Goal: Transaction & Acquisition: Subscribe to service/newsletter

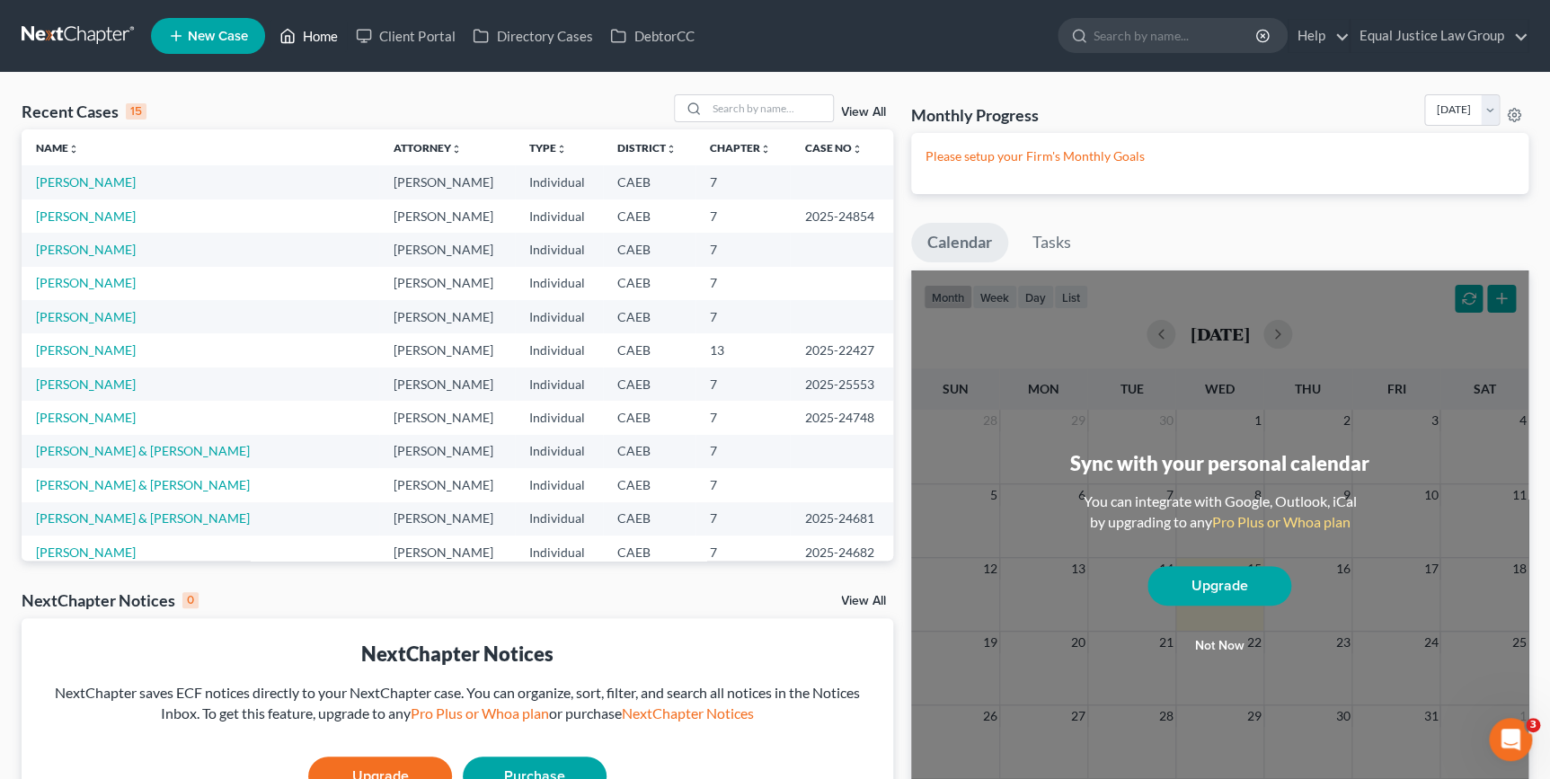
click at [321, 32] on link "Home" at bounding box center [308, 36] width 76 height 32
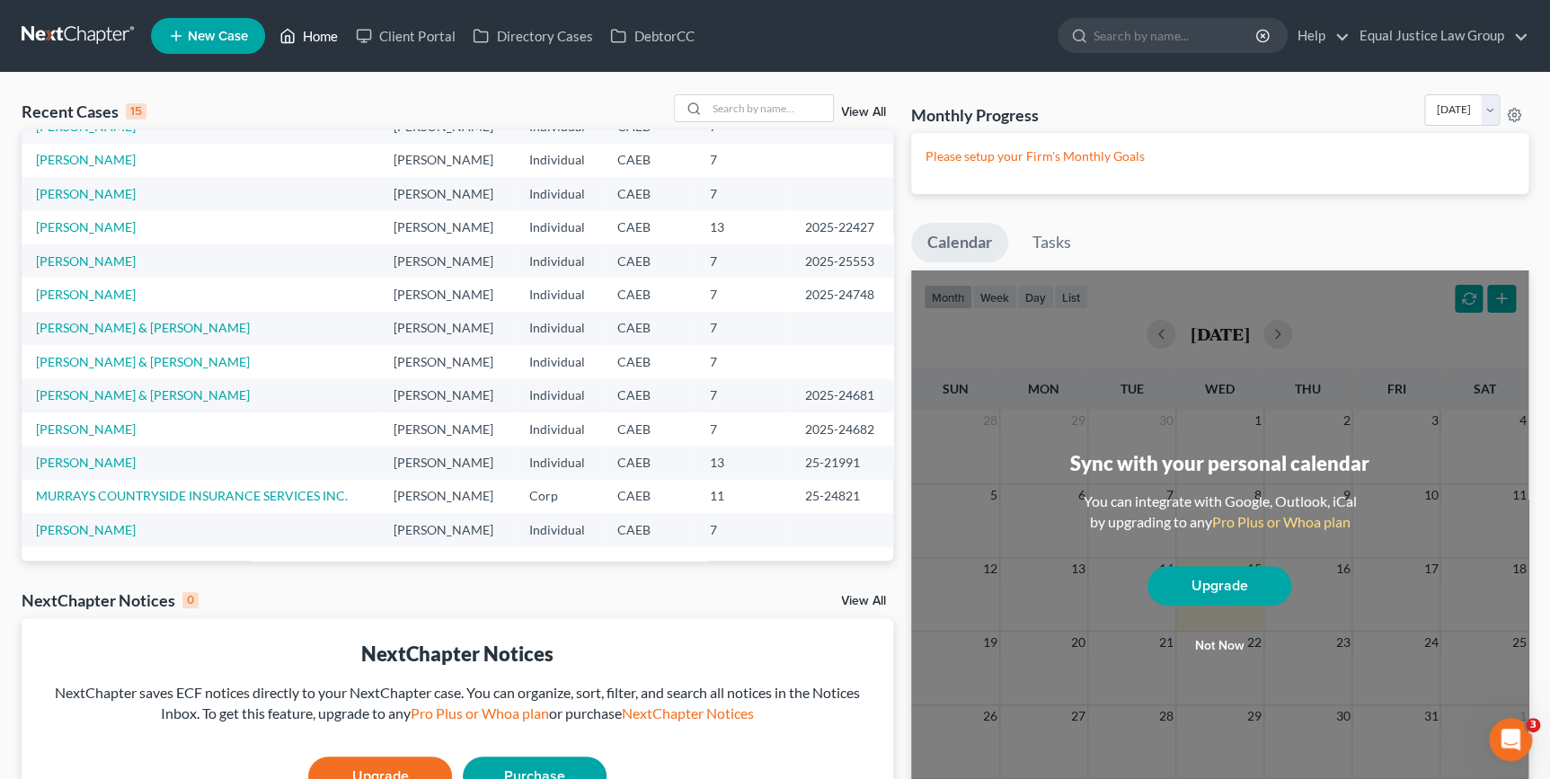
click at [314, 41] on link "Home" at bounding box center [308, 36] width 76 height 32
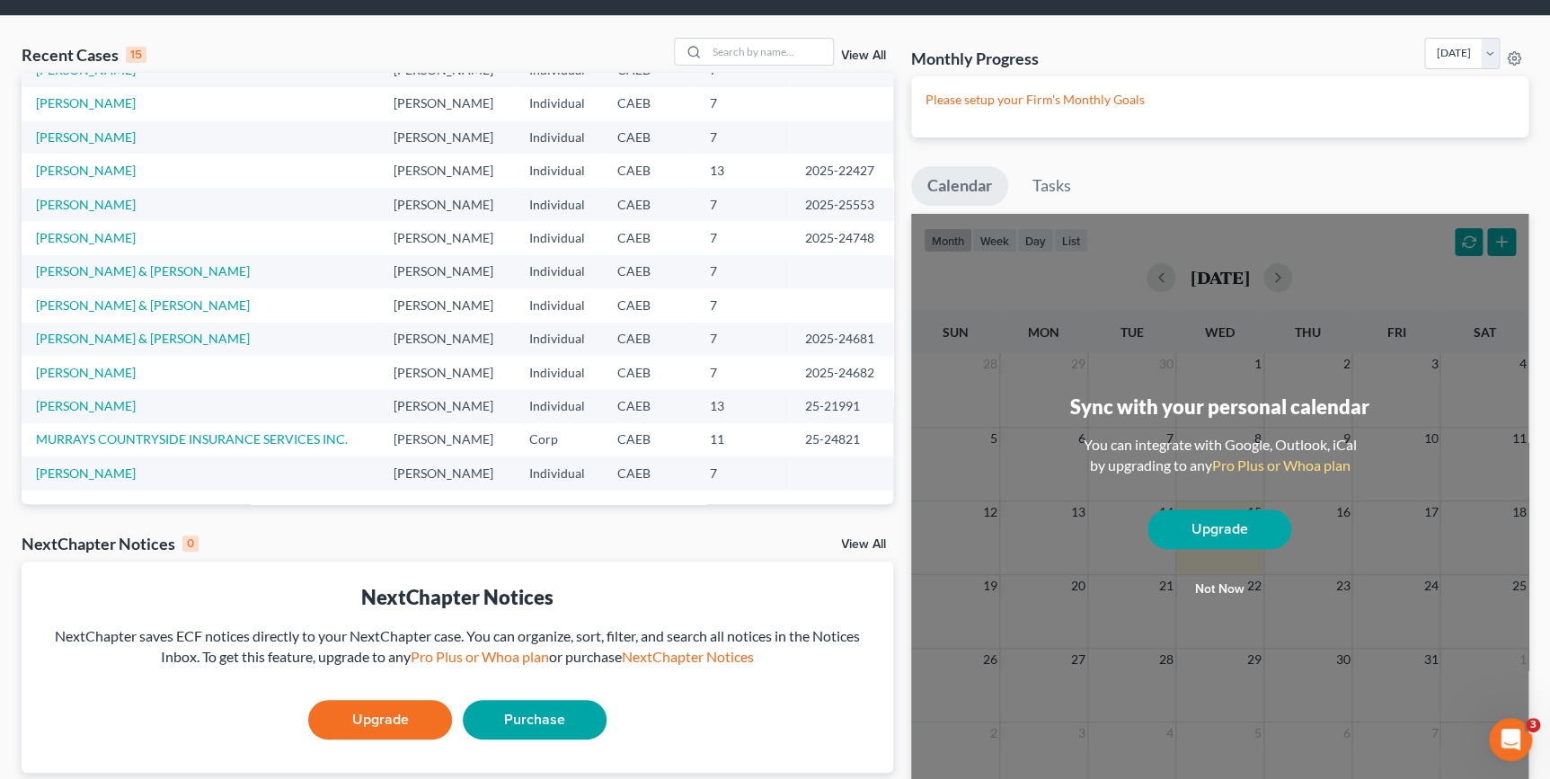
scroll to position [156, 0]
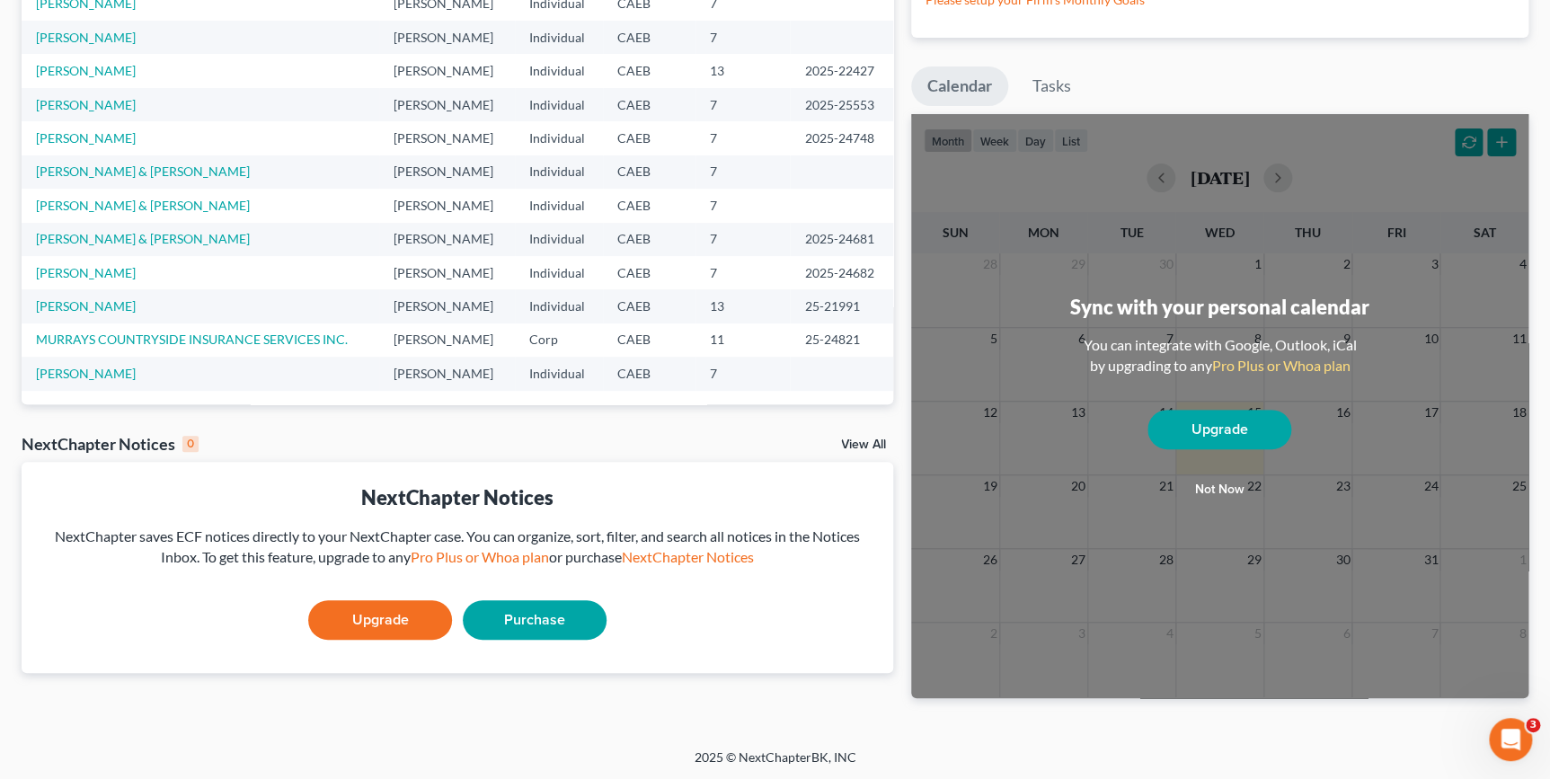
click at [858, 442] on link "View All" at bounding box center [863, 444] width 45 height 13
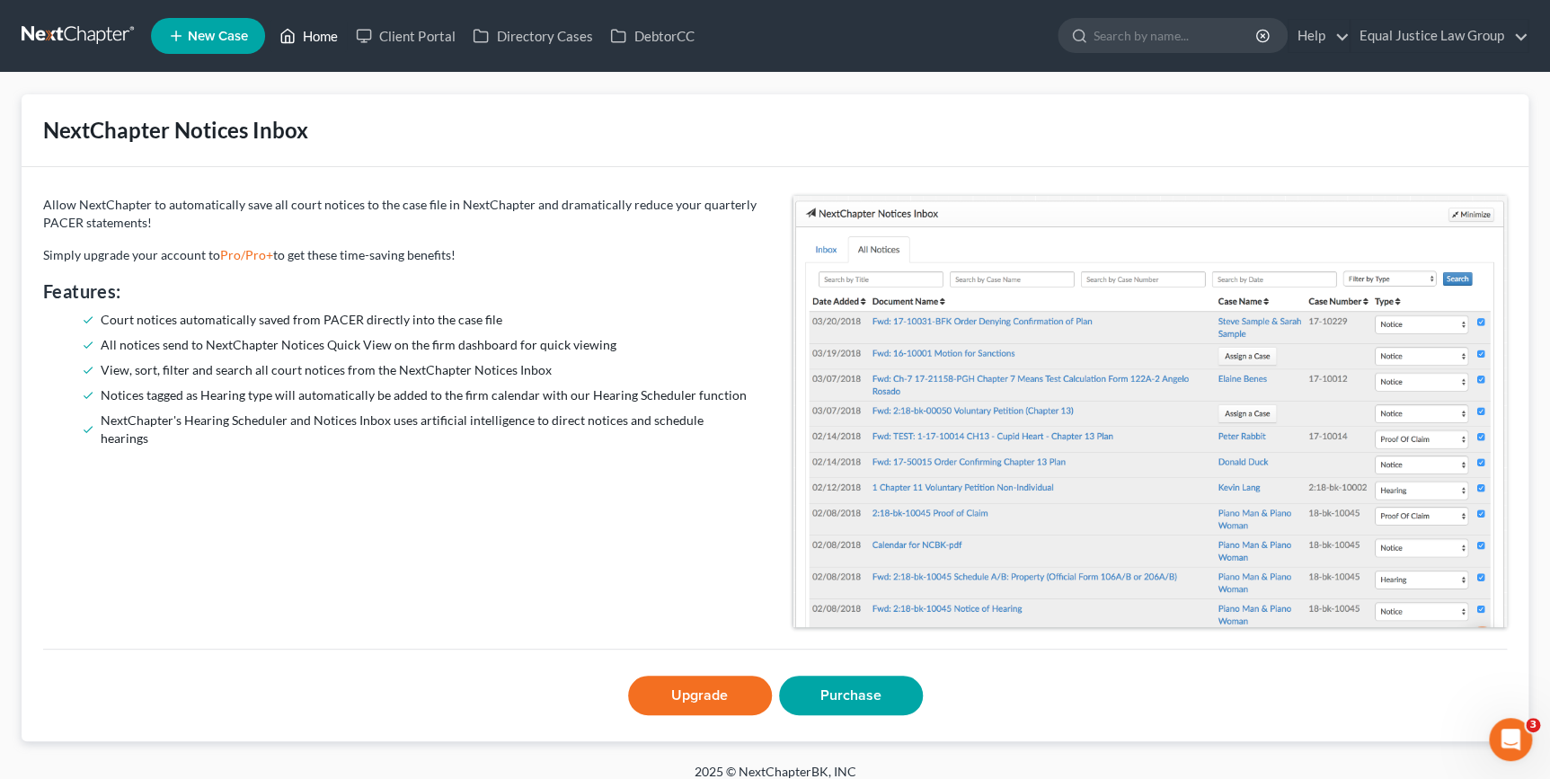
click at [315, 34] on link "Home" at bounding box center [308, 36] width 76 height 32
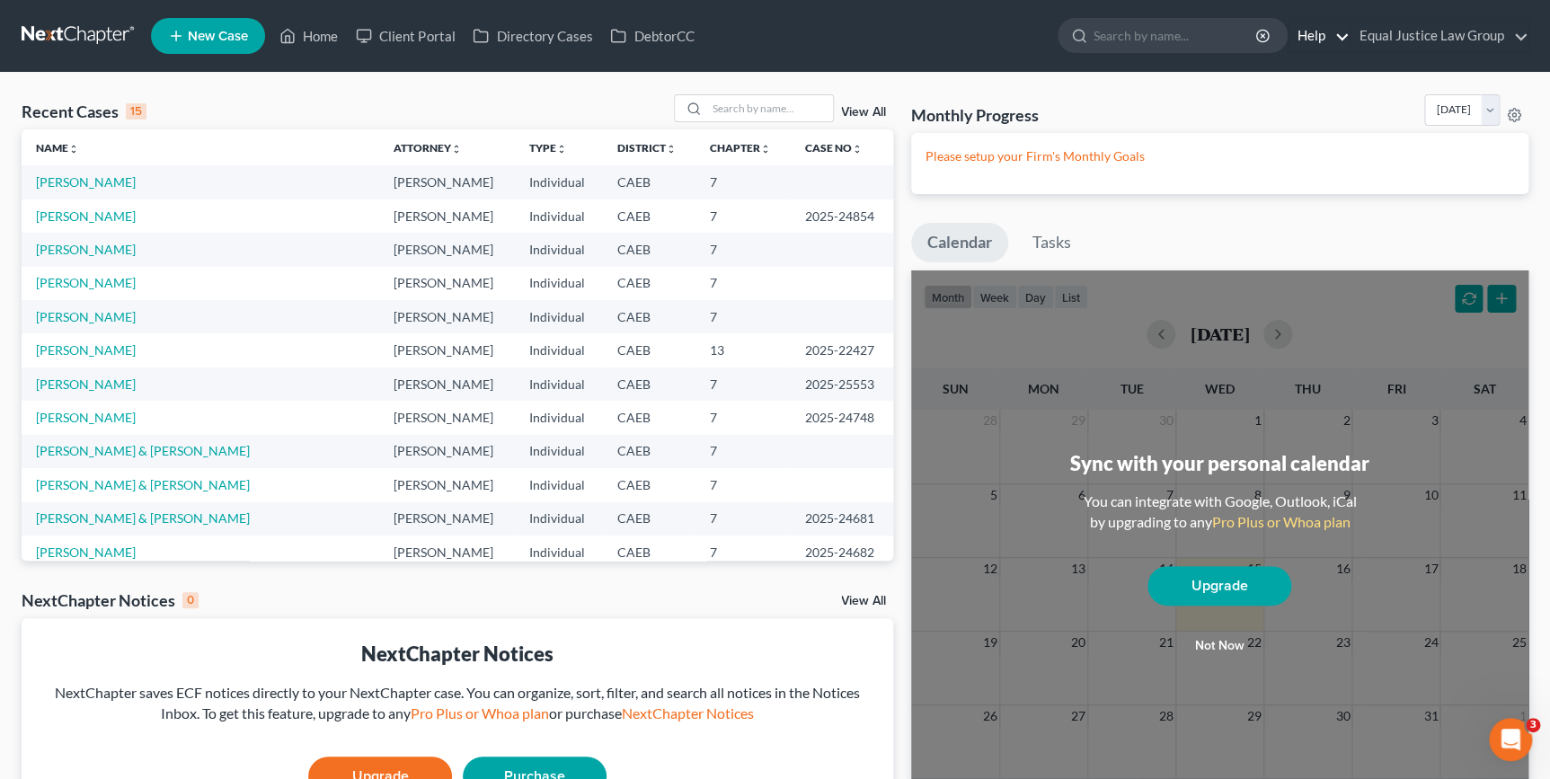
click at [1333, 40] on link "Help" at bounding box center [1318, 36] width 60 height 32
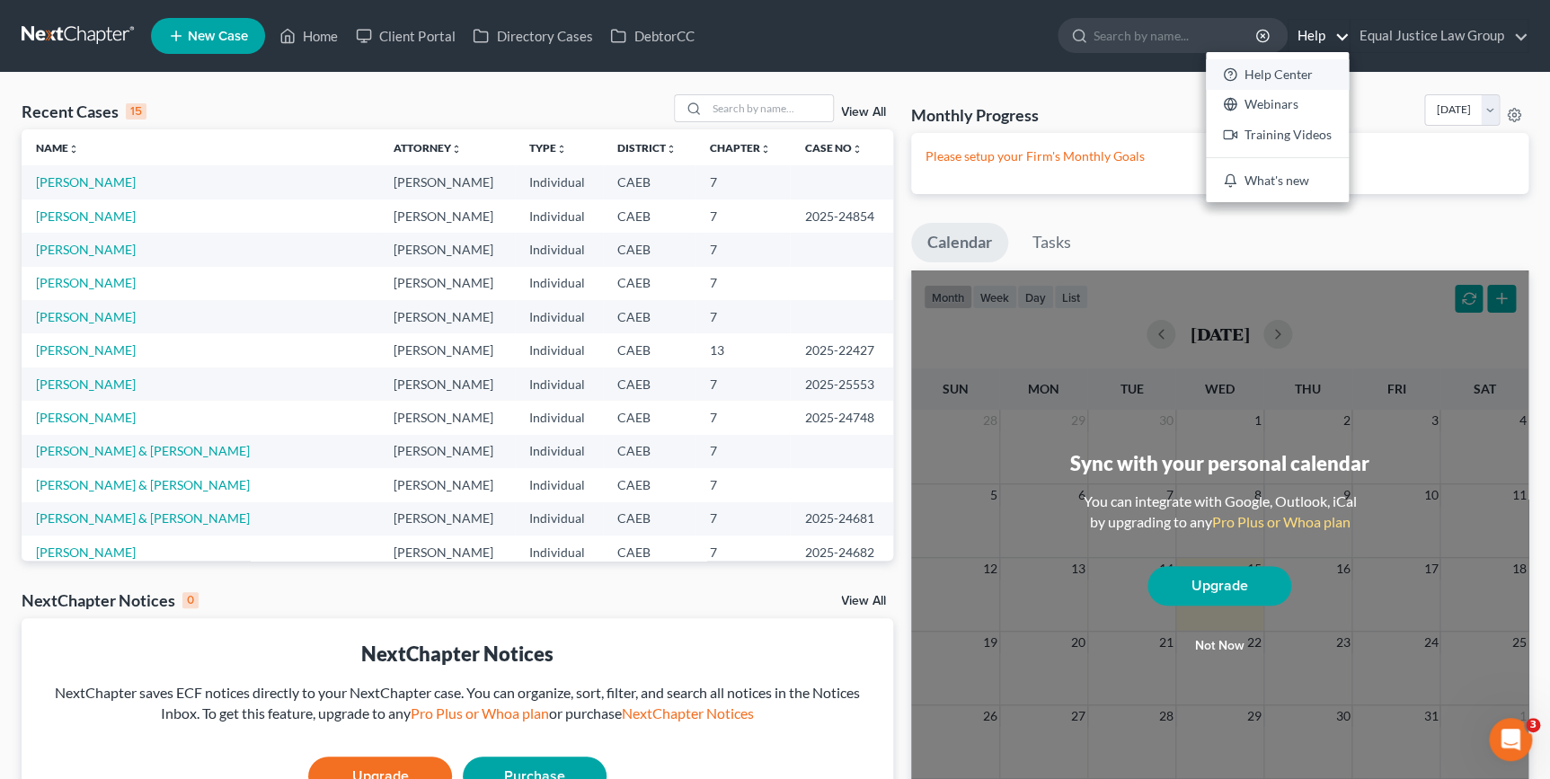
click at [1303, 71] on link "Help Center" at bounding box center [1277, 74] width 143 height 31
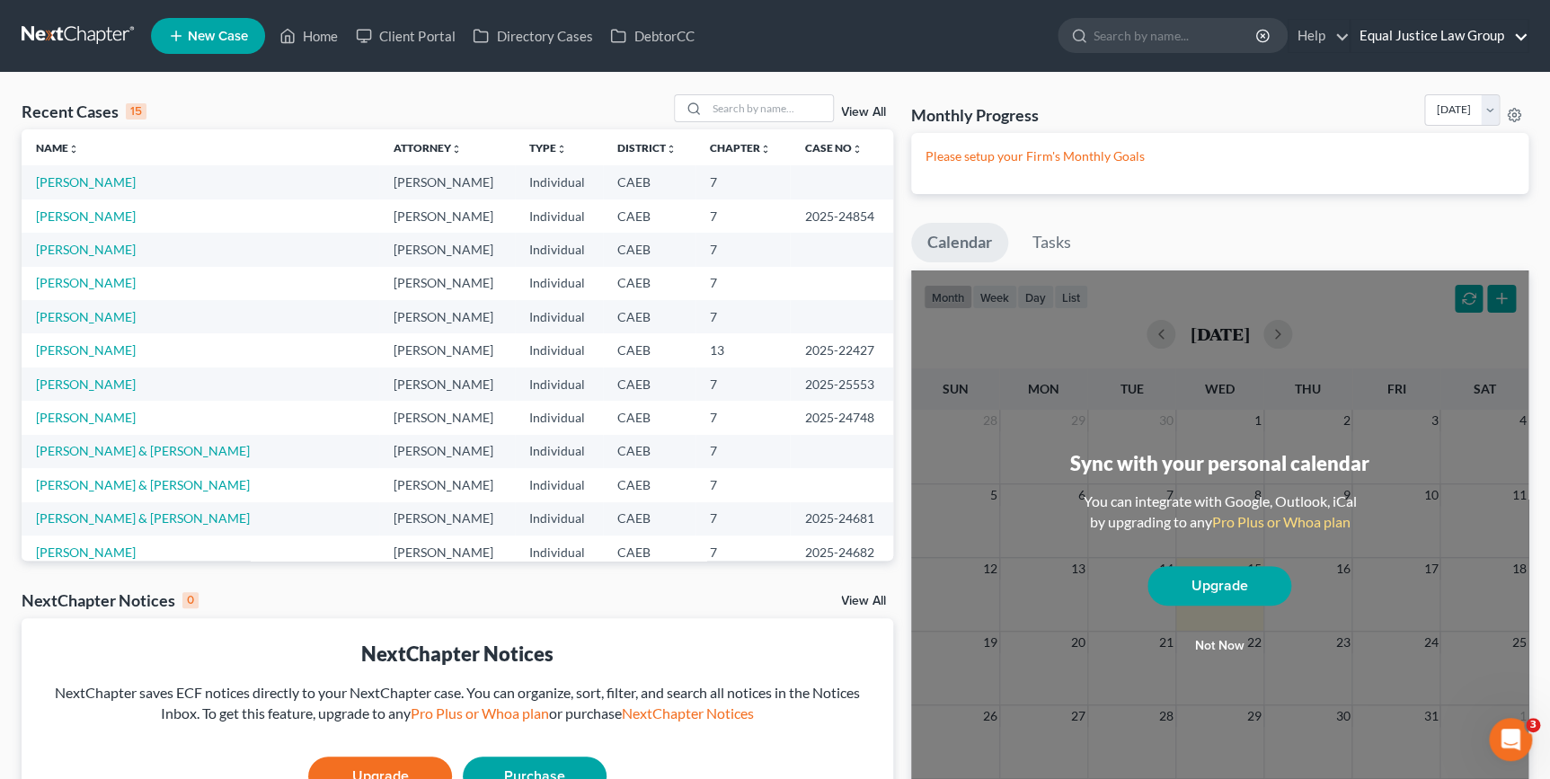
click at [1399, 37] on link "Equal Justice Law Group" at bounding box center [1438, 36] width 177 height 32
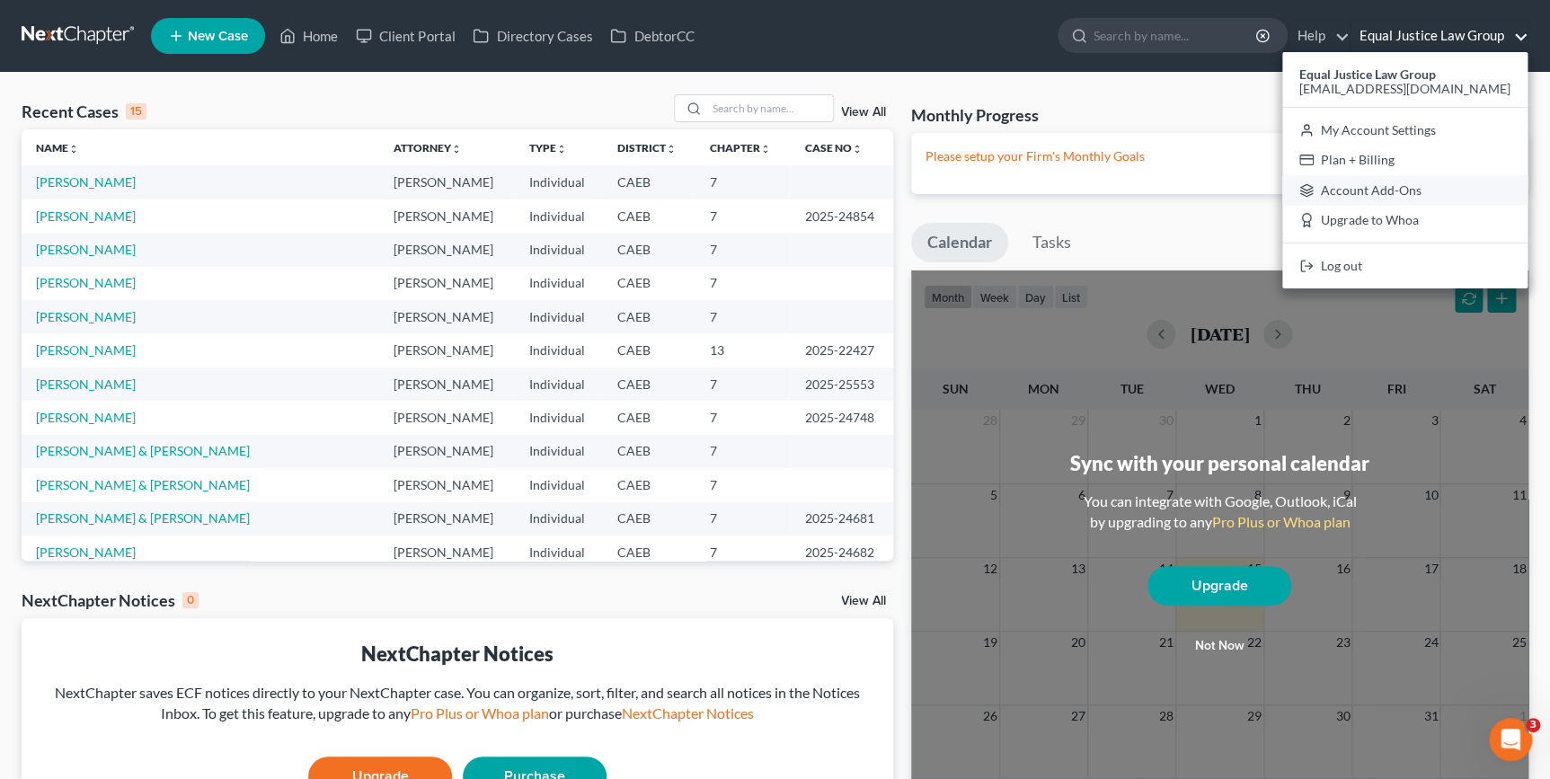
click at [1392, 195] on link "Account Add-Ons" at bounding box center [1404, 190] width 245 height 31
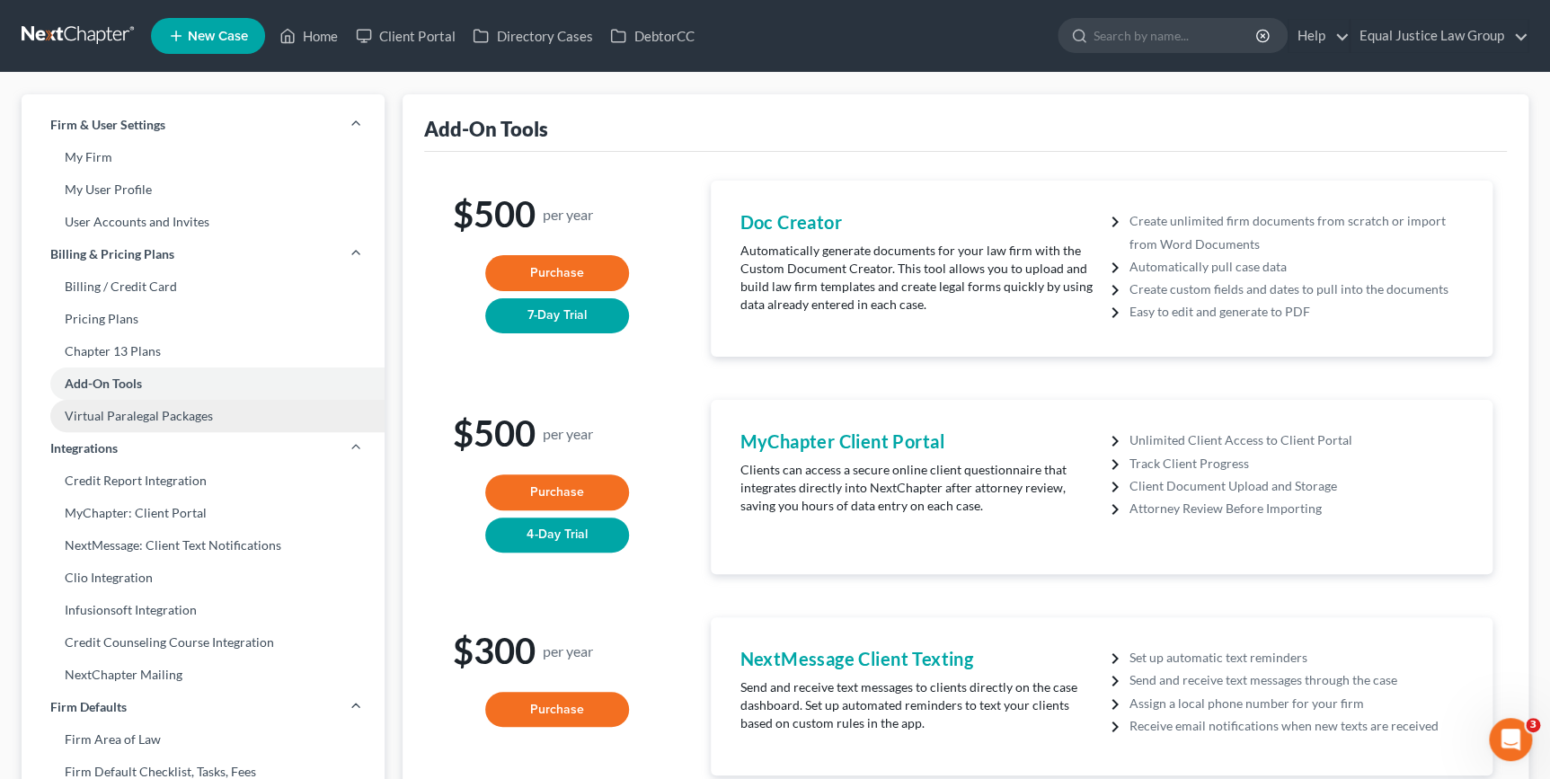
click at [163, 413] on link "Virtual Paralegal Packages" at bounding box center [203, 416] width 363 height 32
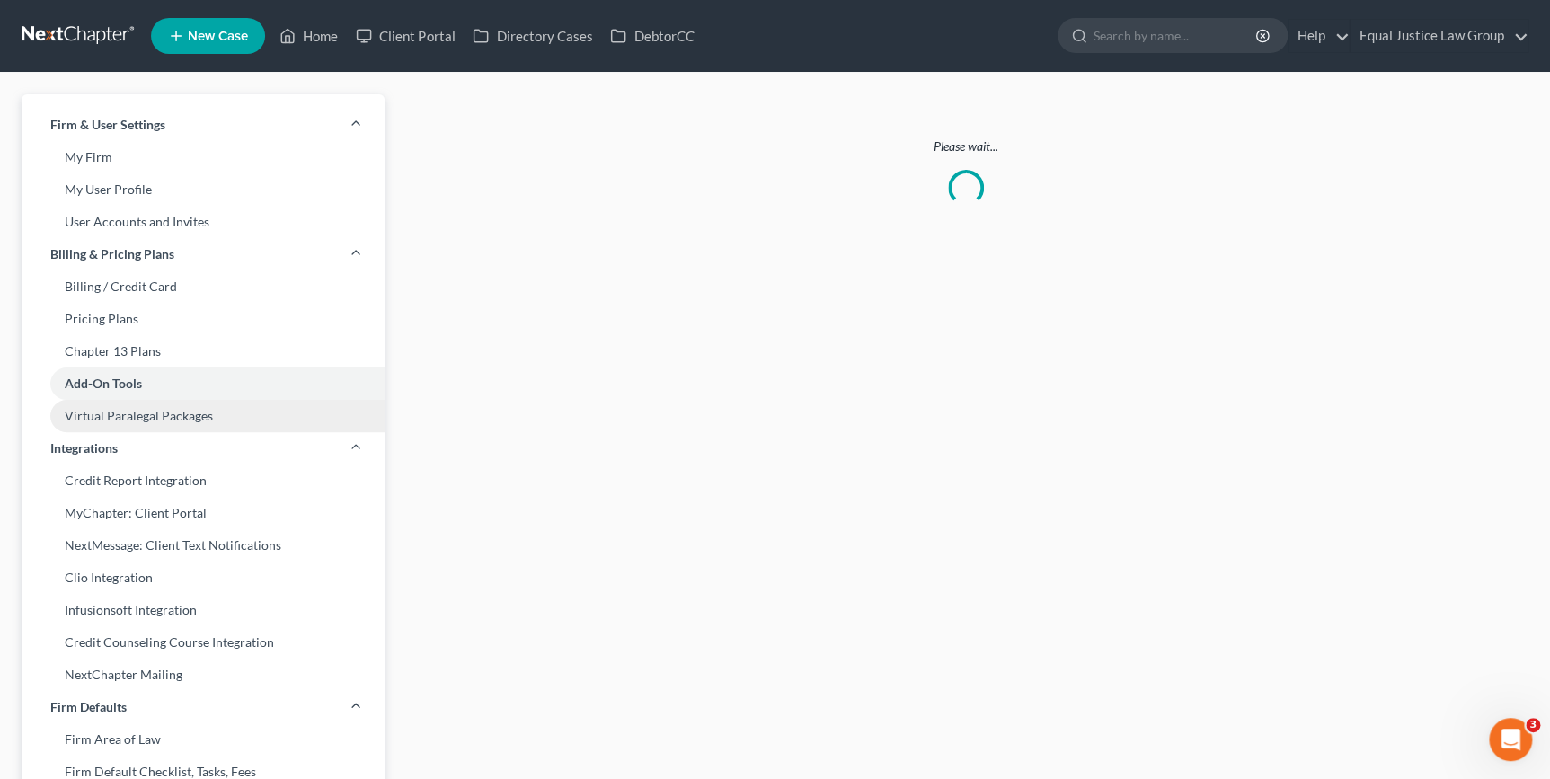
click at [189, 419] on link "Virtual Paralegal Packages" at bounding box center [203, 416] width 363 height 32
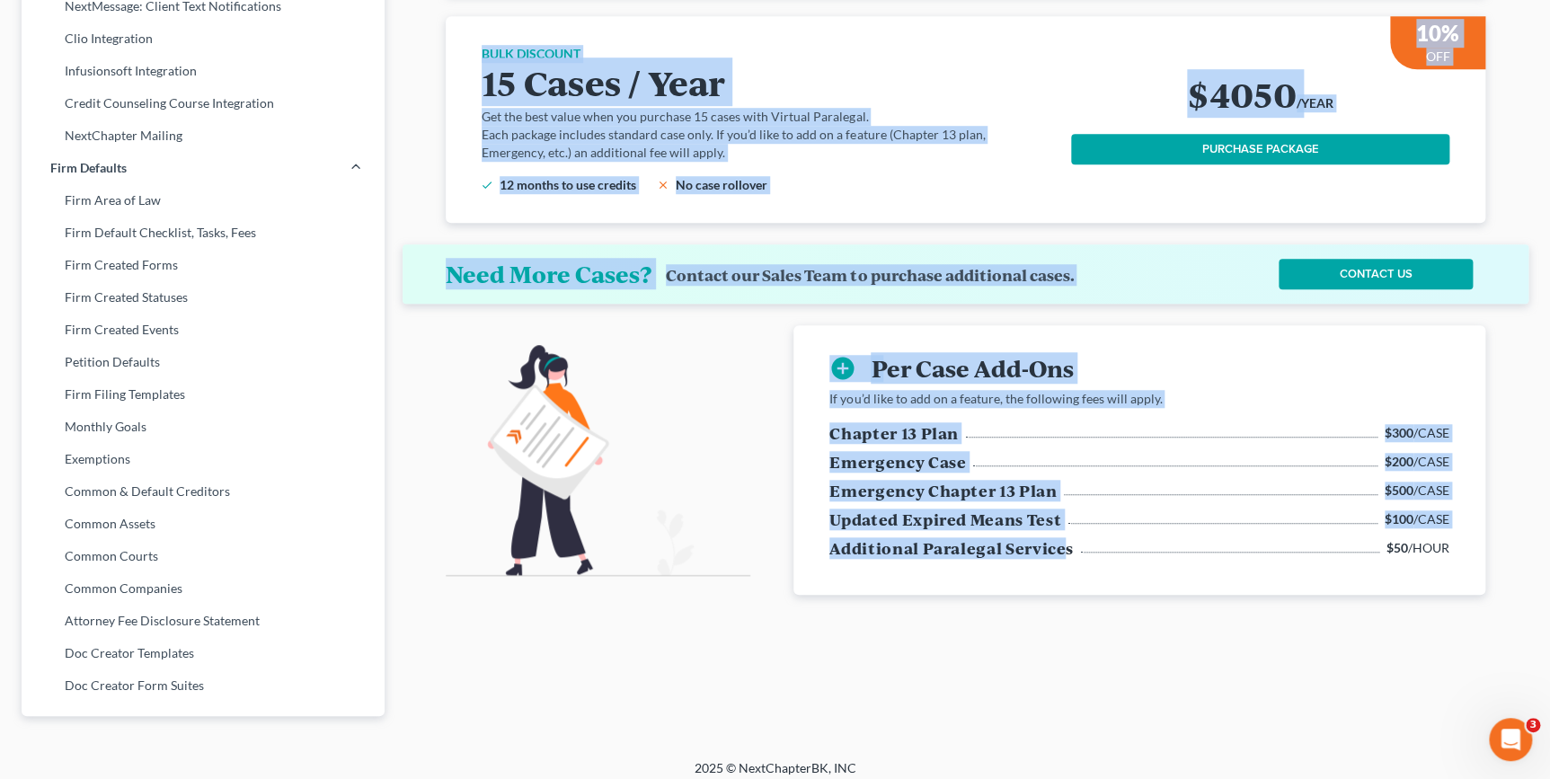
scroll to position [551, 0]
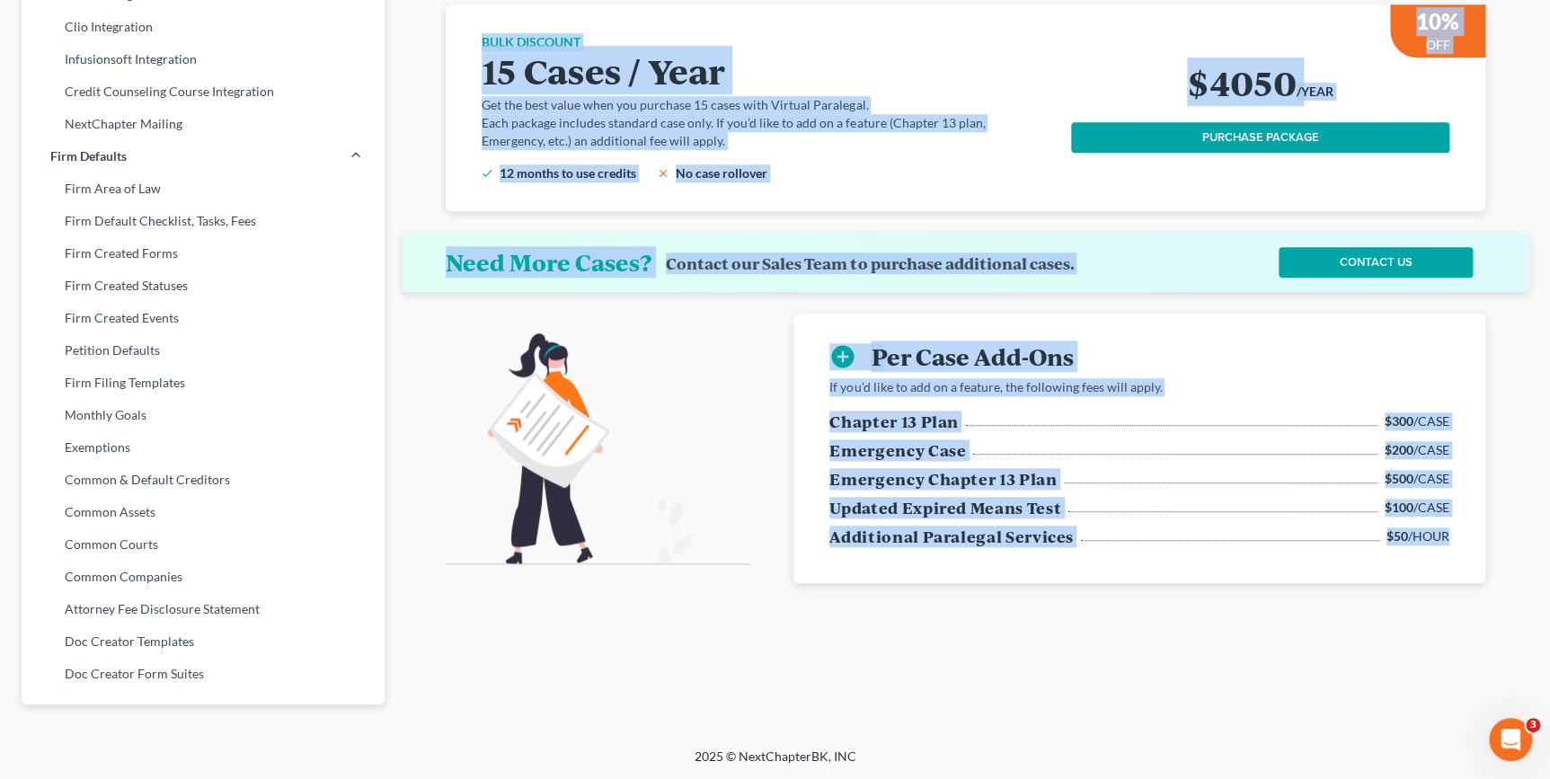
drag, startPoint x: 479, startPoint y: 150, endPoint x: 1470, endPoint y: 570, distance: 1076.0
click at [1470, 570] on div "5 Cases / Year Great for smaller firms getting started with Virtual Paralegal. …" at bounding box center [965, 74] width 1126 height 1018
copy div "8 Lorem / Ipsu Dolor sit ametcon adipi elitsed doeiusm temp Incidid Utlaboree. …"
click at [875, 623] on div "5 Cases / Year Great for smaller firms getting started with Virtual Paralegal. …" at bounding box center [965, 135] width 1144 height 1182
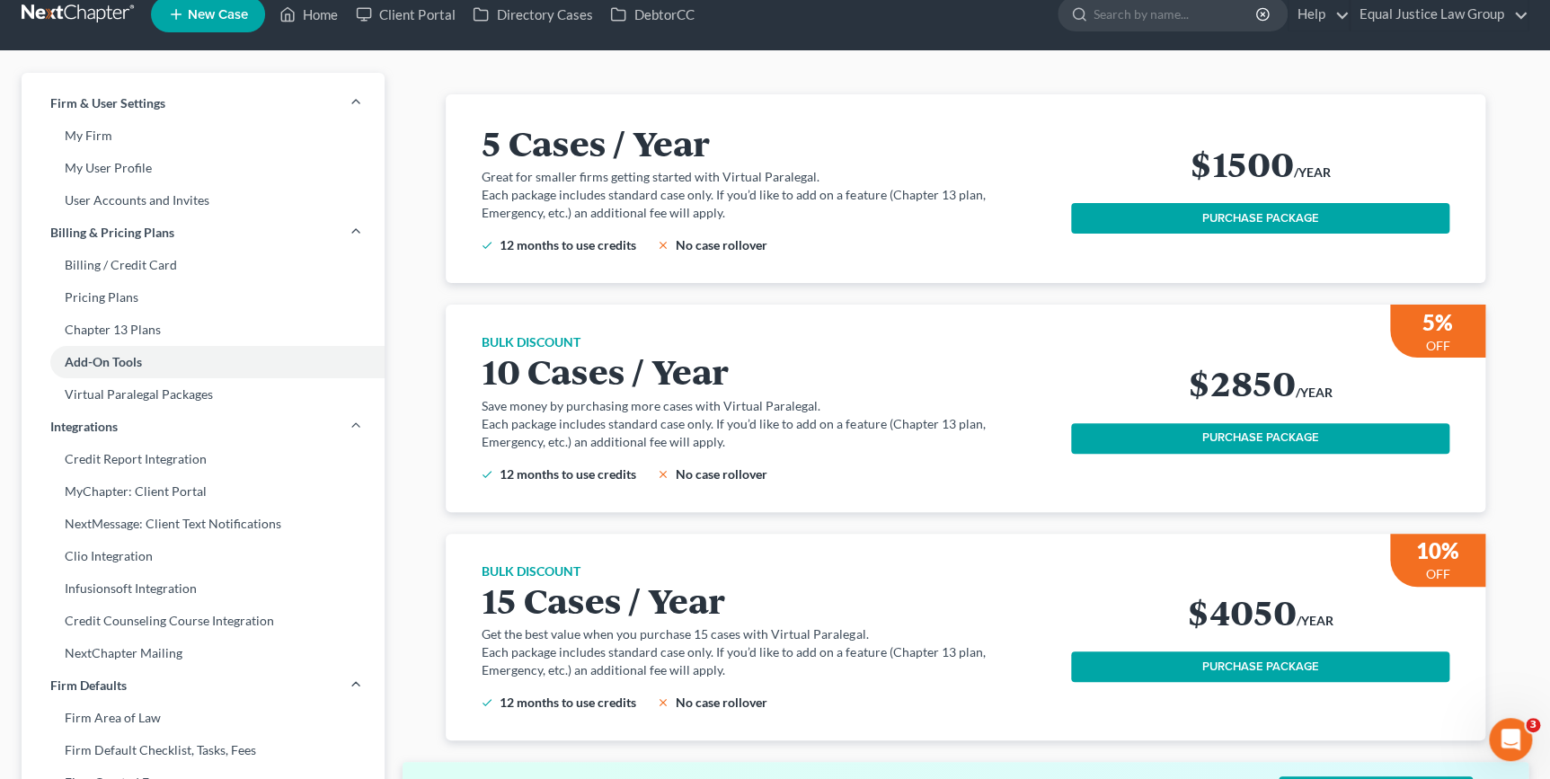
scroll to position [0, 0]
